Goal: Information Seeking & Learning: Learn about a topic

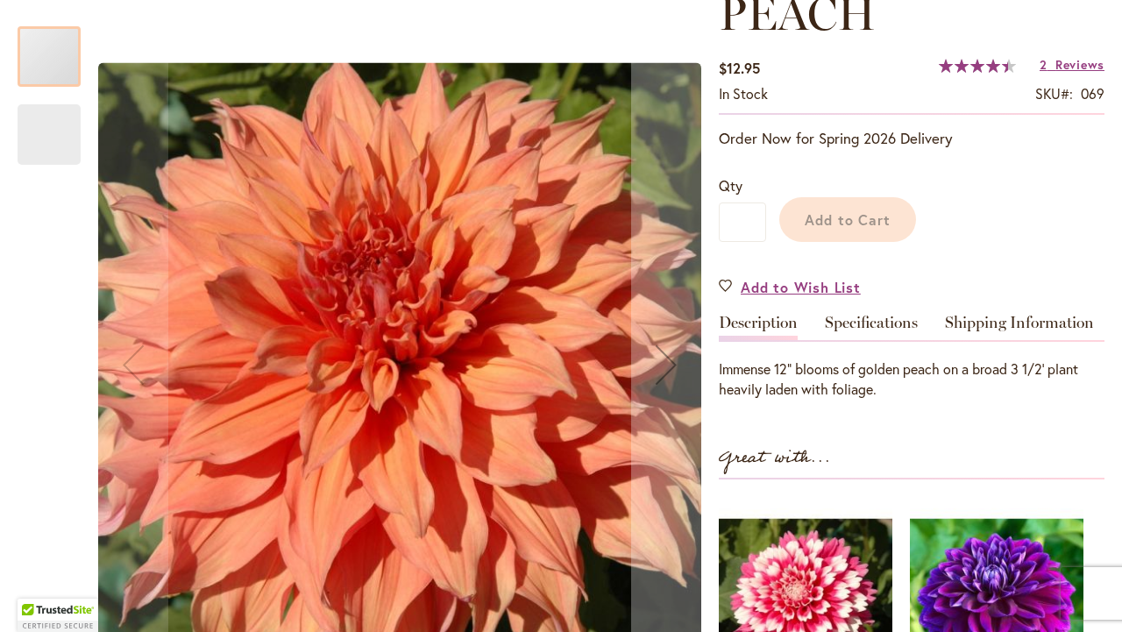
scroll to position [424, 0]
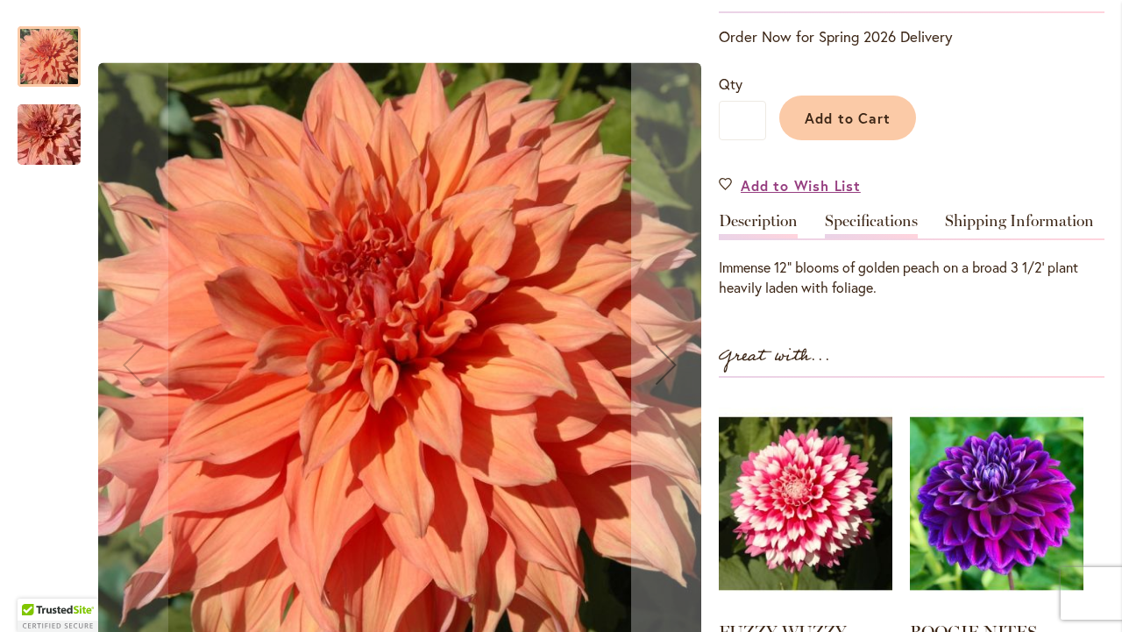
click at [889, 237] on link "Specifications" at bounding box center [871, 225] width 93 height 25
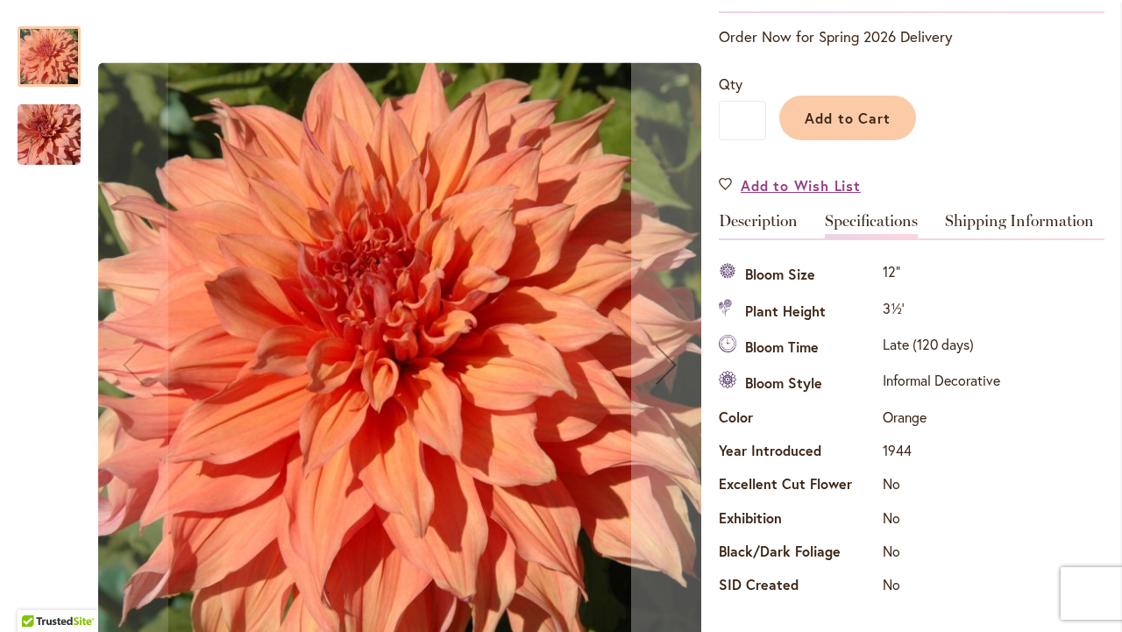
scroll to position [418, 0]
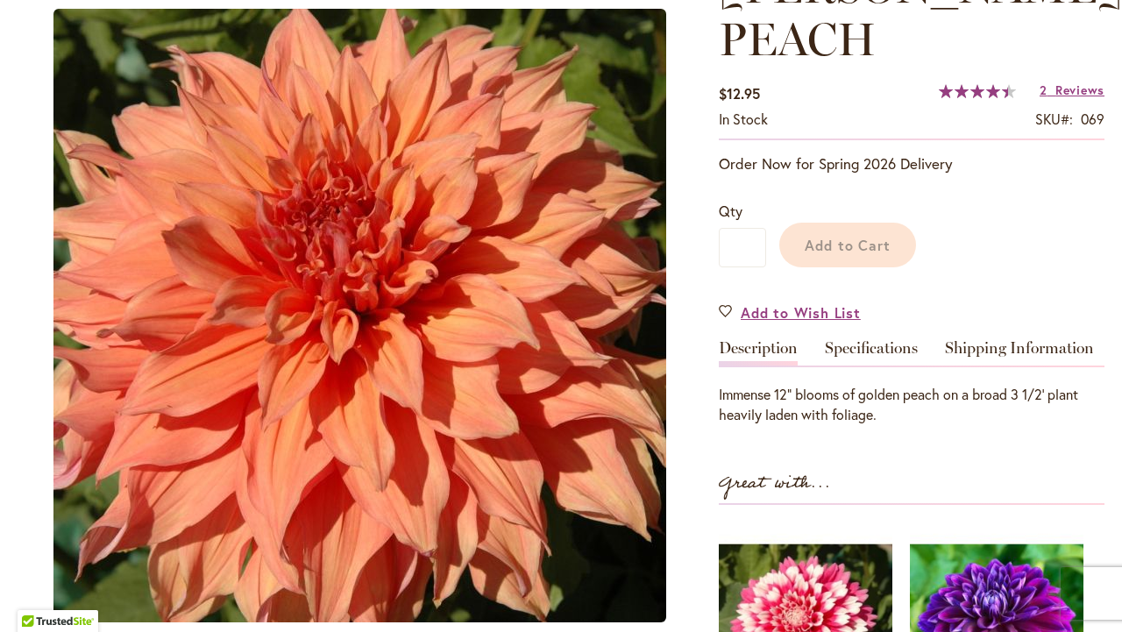
click at [480, 317] on img at bounding box center [359, 316] width 613 height 614
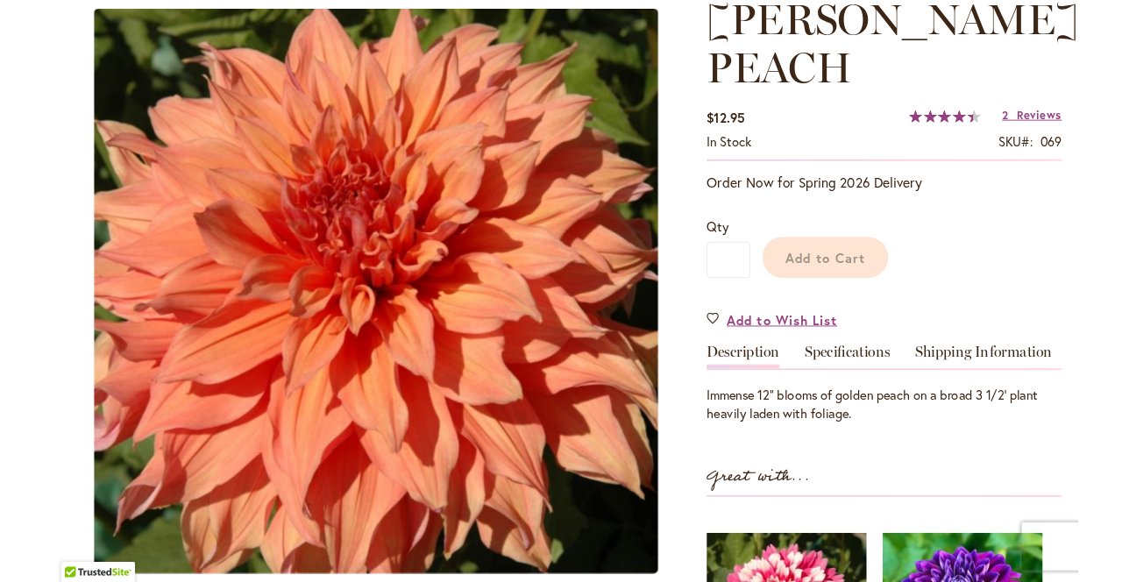
scroll to position [296, 0]
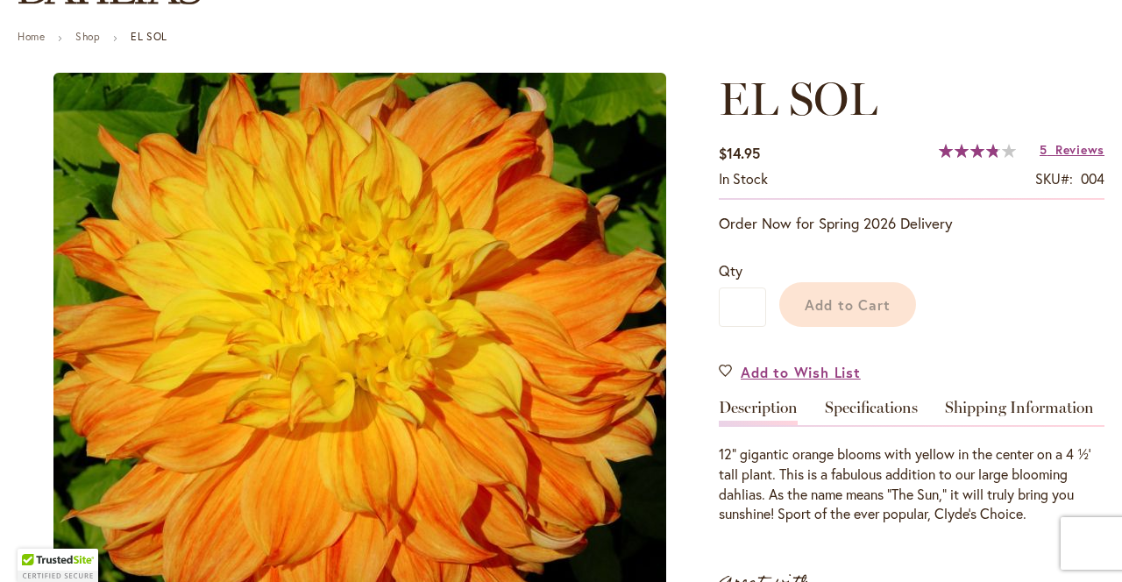
scroll to position [183, 0]
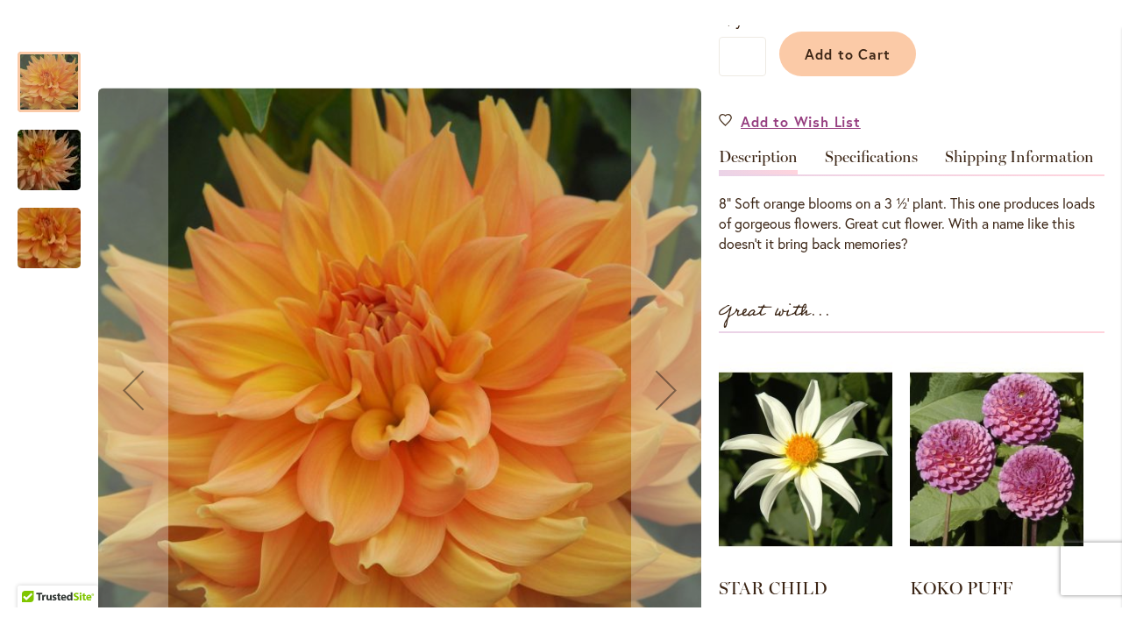
scroll to position [478, 0]
